Goal: Task Accomplishment & Management: Manage account settings

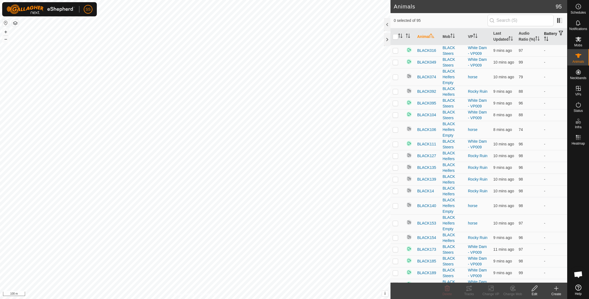
click at [542, 38] on th "Battery" at bounding box center [554, 36] width 25 height 17
click at [548, 38] on th "Battery" at bounding box center [554, 36] width 25 height 17
click at [547, 41] on icon "Activate to sort" at bounding box center [546, 39] width 4 height 4
click at [519, 37] on th "Audio Ratio (%)" at bounding box center [529, 36] width 25 height 17
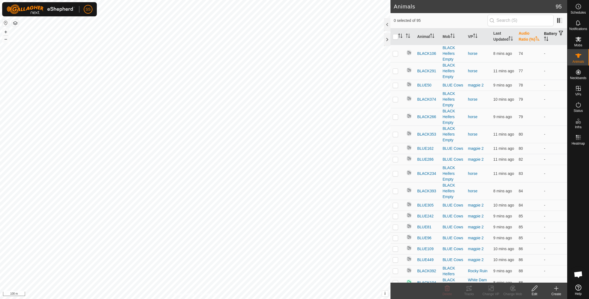
click at [526, 38] on th "Audio Ratio (%)" at bounding box center [529, 36] width 25 height 17
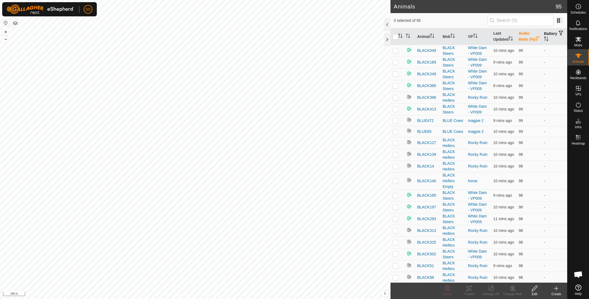
click at [526, 38] on th "Audio Ratio (%)" at bounding box center [529, 36] width 25 height 17
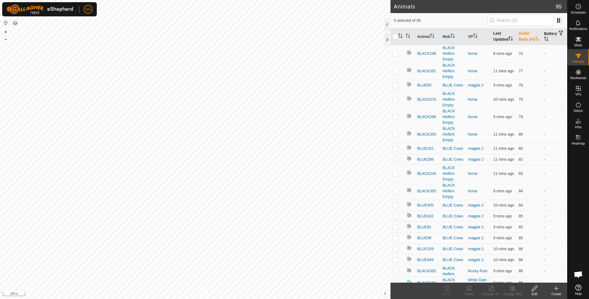
click at [492, 41] on th "Last Updated" at bounding box center [503, 36] width 25 height 17
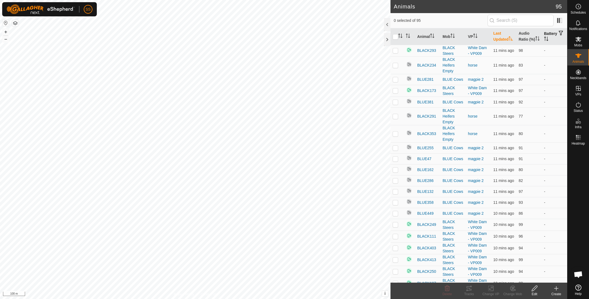
click at [504, 34] on th "Last Updated" at bounding box center [503, 36] width 25 height 17
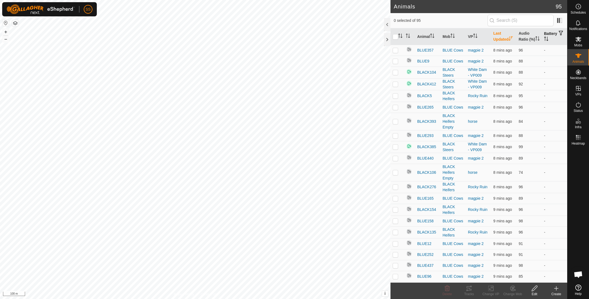
click at [504, 34] on th "Last Updated" at bounding box center [503, 36] width 25 height 17
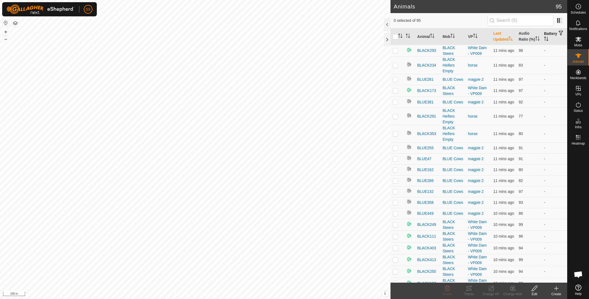
click at [504, 34] on th "Last Updated" at bounding box center [503, 36] width 25 height 17
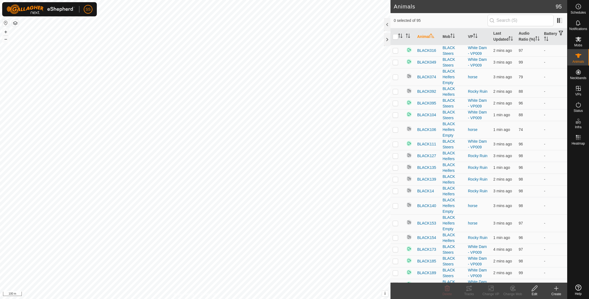
click at [579, 287] on icon at bounding box center [578, 287] width 6 height 6
click at [574, 268] on div at bounding box center [579, 214] width 22 height 135
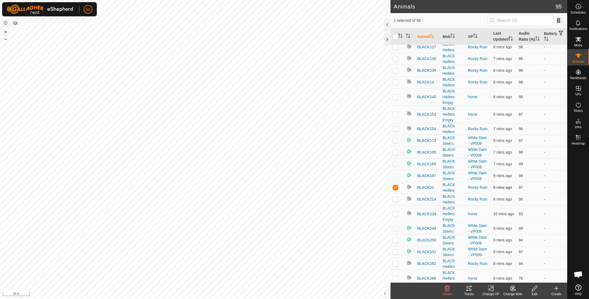
click at [397, 190] on p-checkbox at bounding box center [395, 187] width 5 height 4
checkbox input "false"
click at [581, 26] on icon at bounding box center [578, 23] width 7 height 7
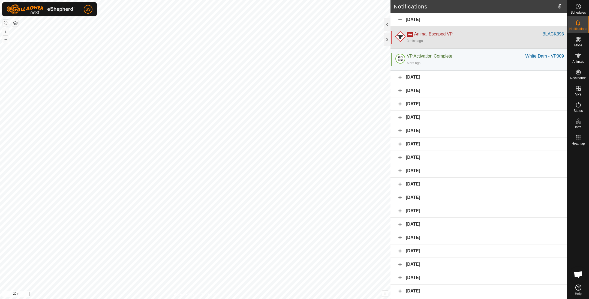
click at [487, 36] on div "Ae Animal Escaped VP" at bounding box center [475, 34] width 136 height 7
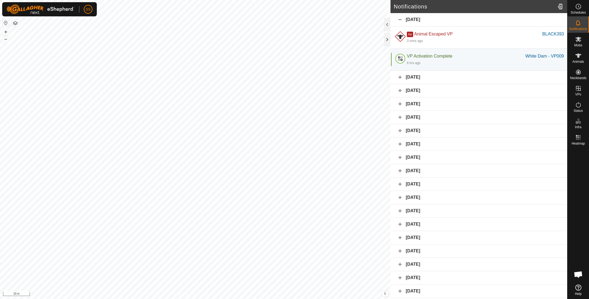
click at [401, 19] on div "Today" at bounding box center [479, 19] width 177 height 13
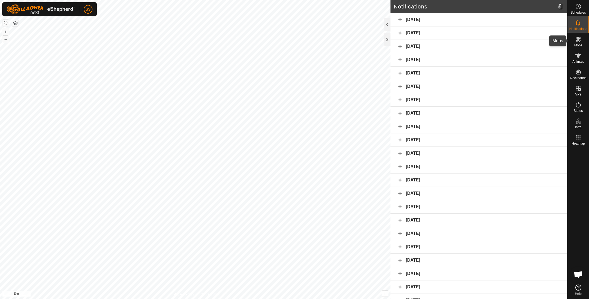
click at [580, 43] on es-mob-svg-icon at bounding box center [578, 39] width 10 height 9
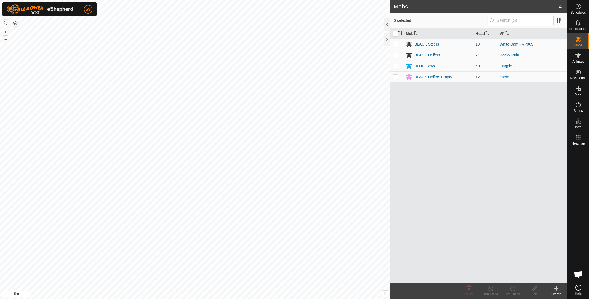
click at [398, 78] on td at bounding box center [397, 76] width 13 height 11
checkbox input "true"
click at [579, 56] on icon at bounding box center [578, 55] width 6 height 4
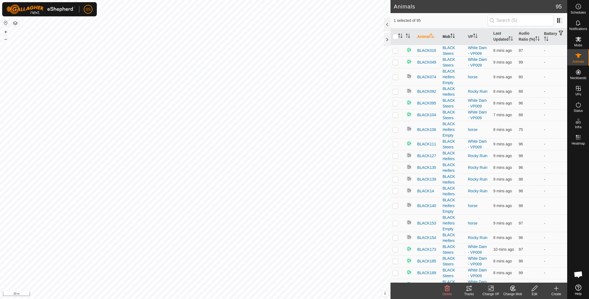
click at [451, 38] on icon "Activate to sort" at bounding box center [453, 36] width 4 height 4
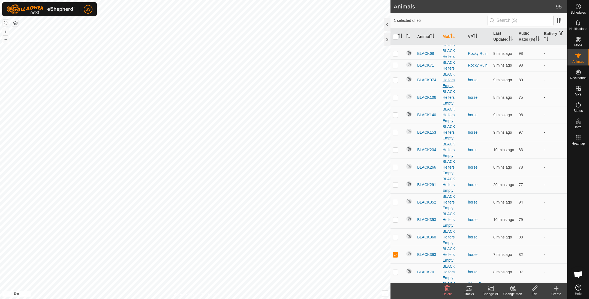
scroll to position [327, 0]
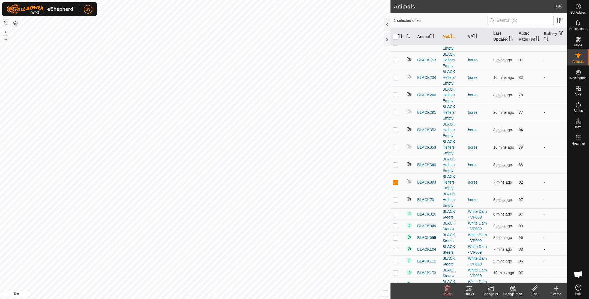
click at [394, 184] on p-checkbox at bounding box center [395, 182] width 5 height 4
checkbox input "false"
click at [394, 202] on p-checkbox at bounding box center [395, 199] width 5 height 4
checkbox input "true"
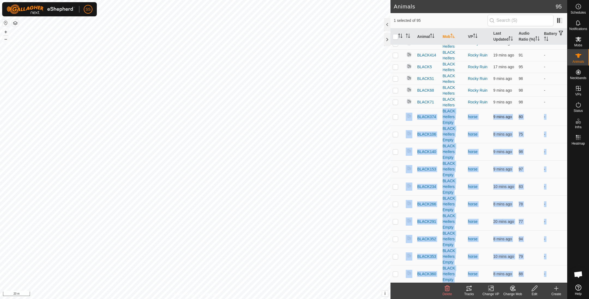
click at [398, 119] on p-checkbox at bounding box center [395, 117] width 5 height 4
checkbox input "true"
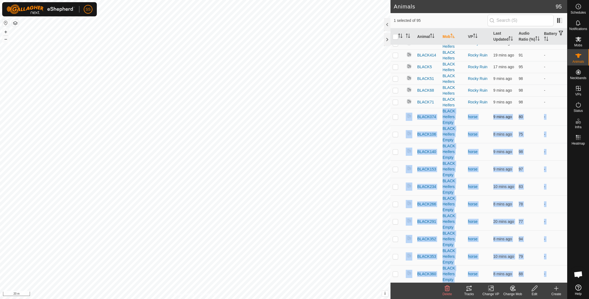
checkbox input "true"
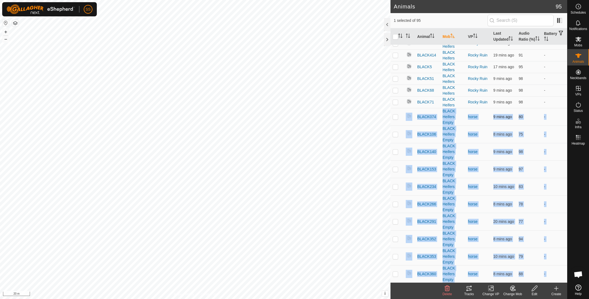
checkbox input "true"
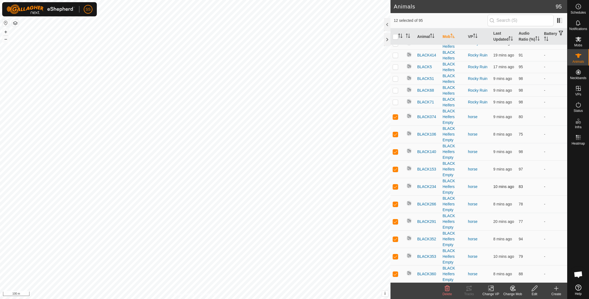
scroll to position [327, 0]
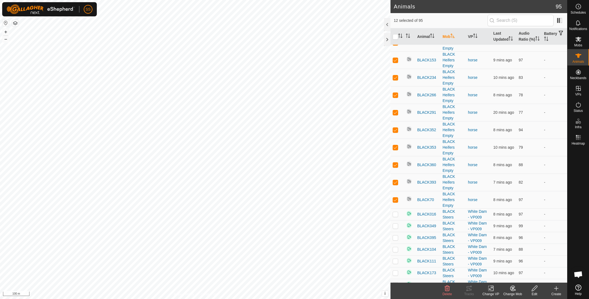
click at [532, 287] on icon at bounding box center [534, 288] width 7 height 7
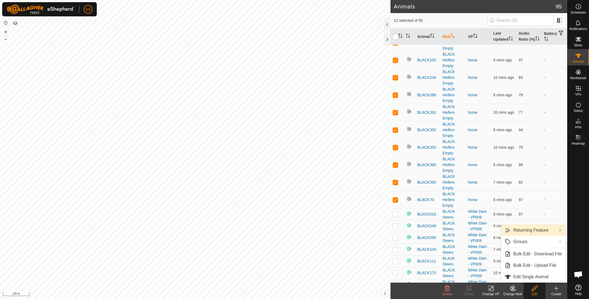
click at [524, 230] on link "Returning Feature" at bounding box center [533, 230] width 64 height 11
click at [477, 227] on link "Turn On" at bounding box center [469, 230] width 64 height 11
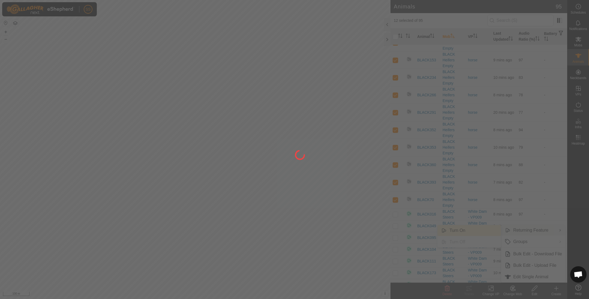
checkbox input "false"
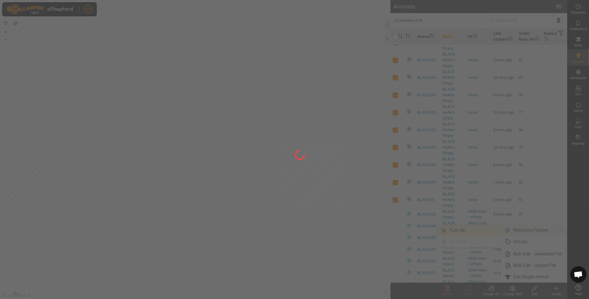
checkbox input "false"
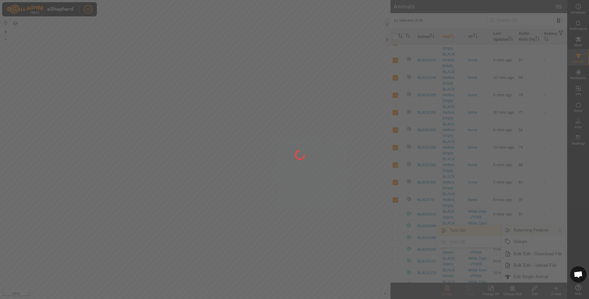
checkbox input "false"
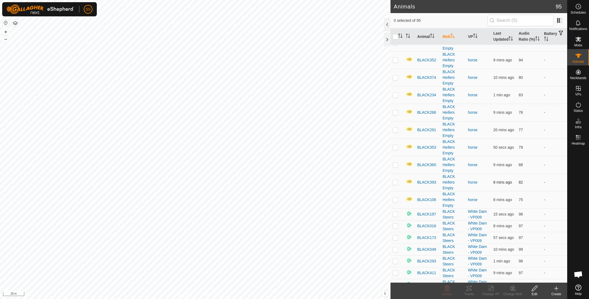
click at [398, 184] on p-checkbox at bounding box center [395, 182] width 5 height 4
checkbox input "true"
click at [469, 292] on div "Tracks" at bounding box center [469, 294] width 22 height 5
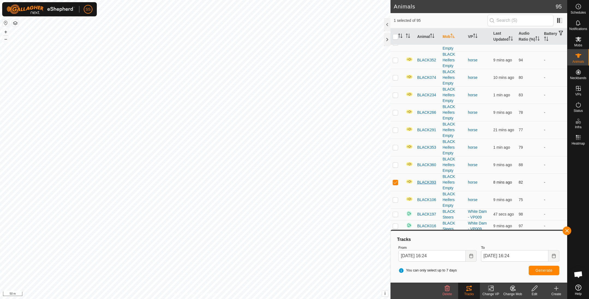
click at [425, 185] on span "BLACK393" at bounding box center [426, 182] width 19 height 6
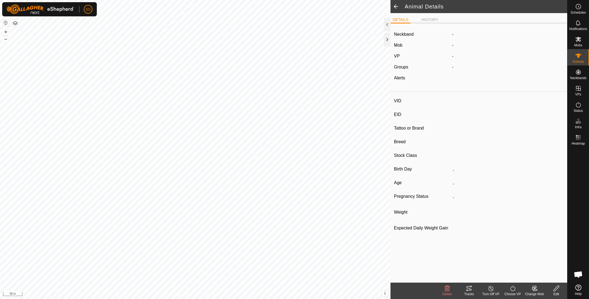
type input "BLACK393"
type input "982123824083361"
type input "-"
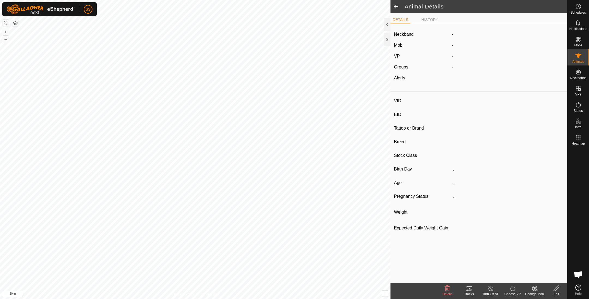
type input "404 kg"
type input "-"
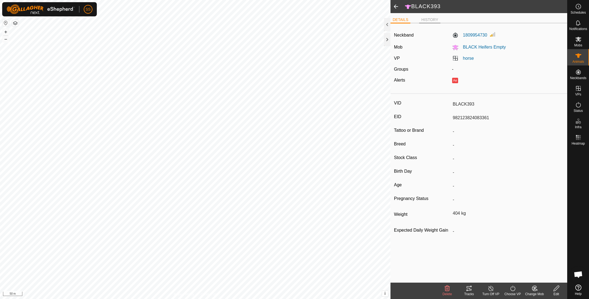
click at [434, 17] on li "HISTORY" at bounding box center [429, 20] width 21 height 7
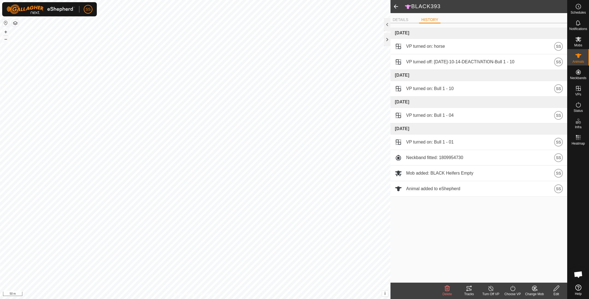
click at [399, 16] on ul "DETAILS HISTORY" at bounding box center [479, 19] width 177 height 7
click at [398, 18] on li "DETAILS" at bounding box center [401, 20] width 20 height 7
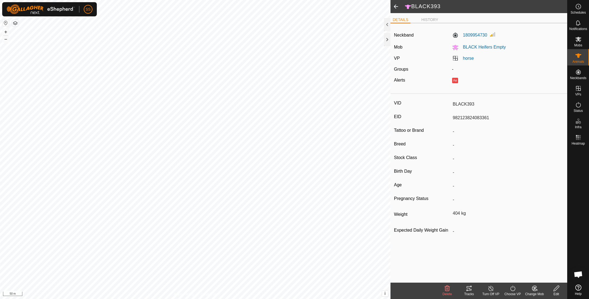
click at [396, 8] on span at bounding box center [396, 6] width 11 height 13
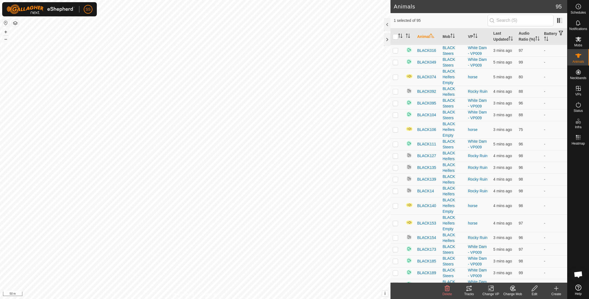
checkbox input "true"
click at [466, 291] on icon at bounding box center [469, 288] width 7 height 7
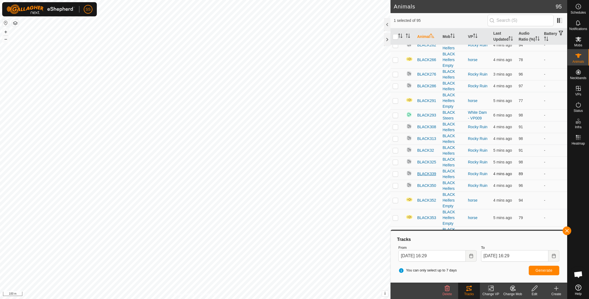
scroll to position [436, 0]
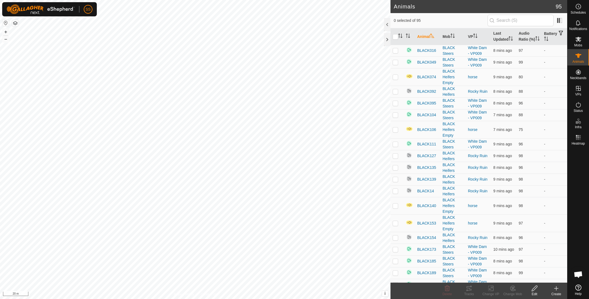
checkbox input "true"
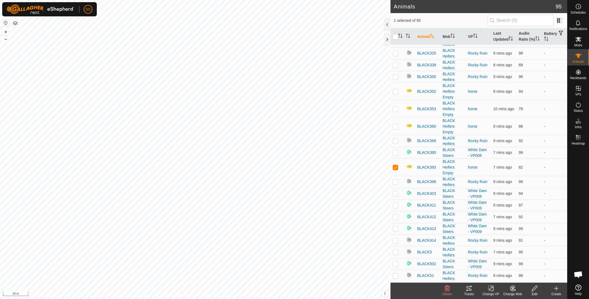
scroll to position [545, 0]
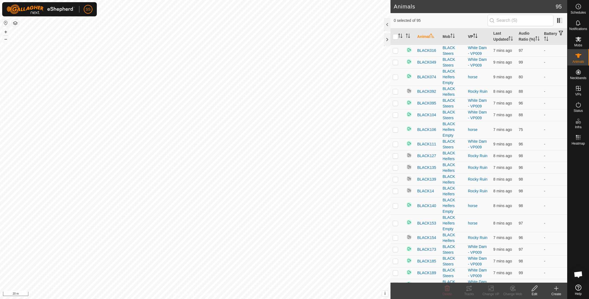
click at [473, 37] on icon "Activate to sort" at bounding box center [475, 36] width 4 height 4
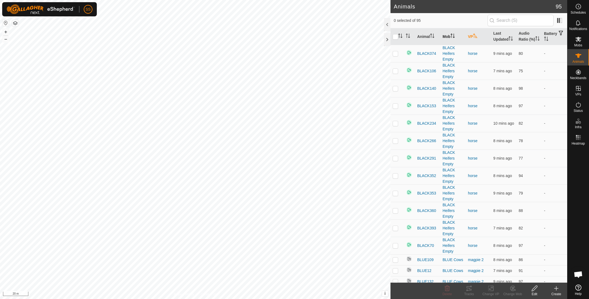
drag, startPoint x: 427, startPoint y: 37, endPoint x: 452, endPoint y: 37, distance: 25.4
click at [427, 37] on th "Animal" at bounding box center [427, 36] width 25 height 17
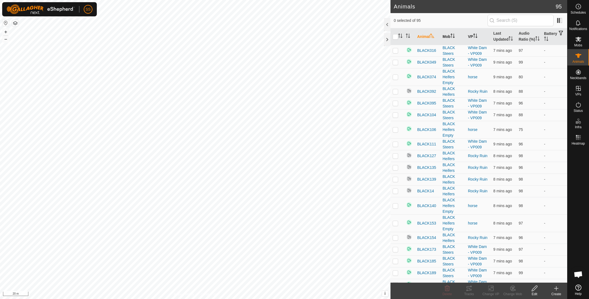
click at [452, 37] on icon "Activate to sort" at bounding box center [453, 36] width 4 height 4
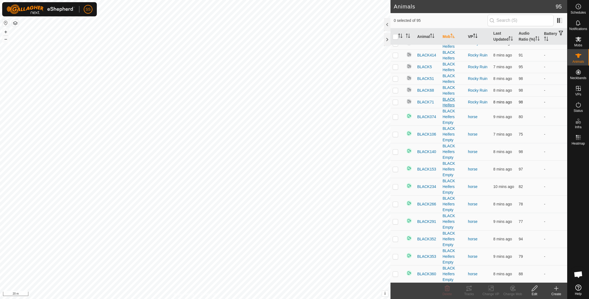
scroll to position [327, 0]
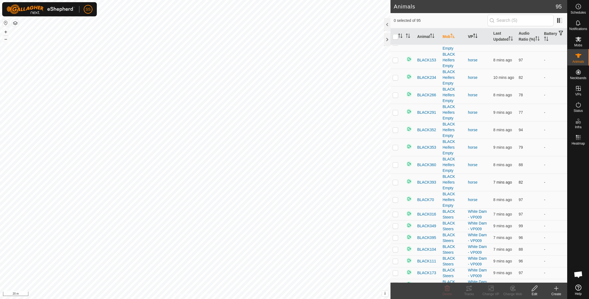
click at [397, 187] on td at bounding box center [397, 181] width 13 height 17
click at [467, 287] on icon at bounding box center [469, 288] width 5 height 4
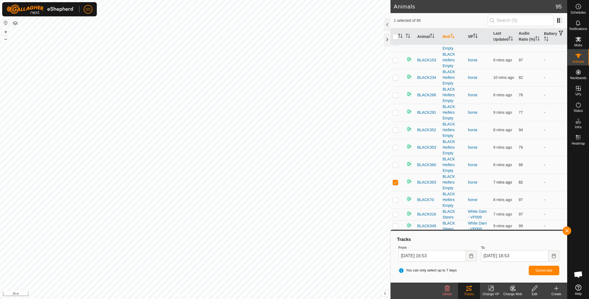
click at [395, 187] on td at bounding box center [397, 181] width 13 height 17
checkbox input "false"
click at [567, 227] on button "button" at bounding box center [567, 230] width 9 height 9
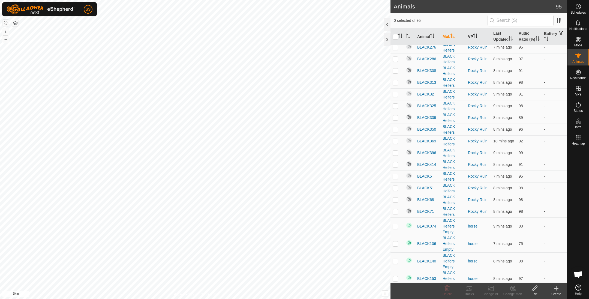
scroll to position [0, 0]
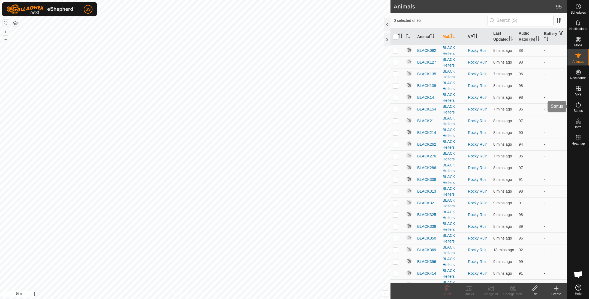
click at [581, 101] on icon at bounding box center [578, 104] width 7 height 7
click at [575, 103] on icon at bounding box center [578, 104] width 7 height 7
